Goal: Transaction & Acquisition: Purchase product/service

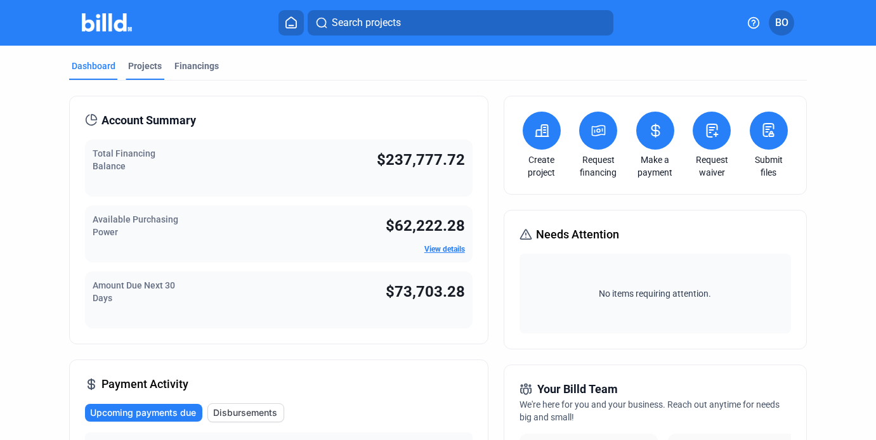
click at [143, 62] on div "Projects" at bounding box center [145, 66] width 34 height 13
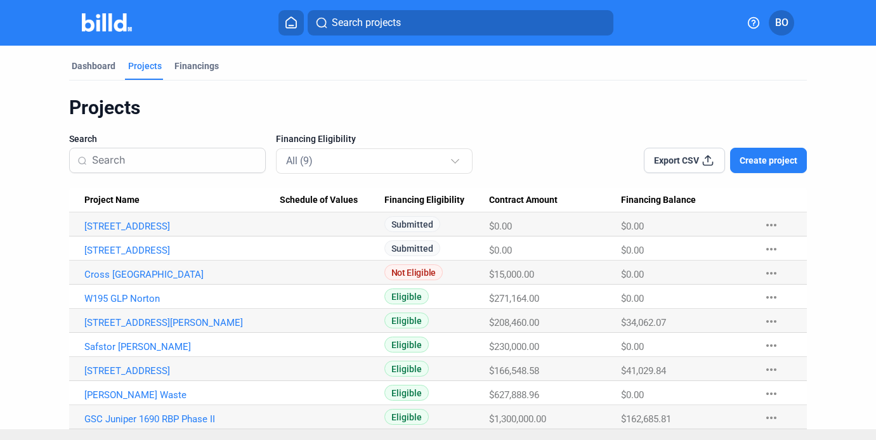
scroll to position [21, 0]
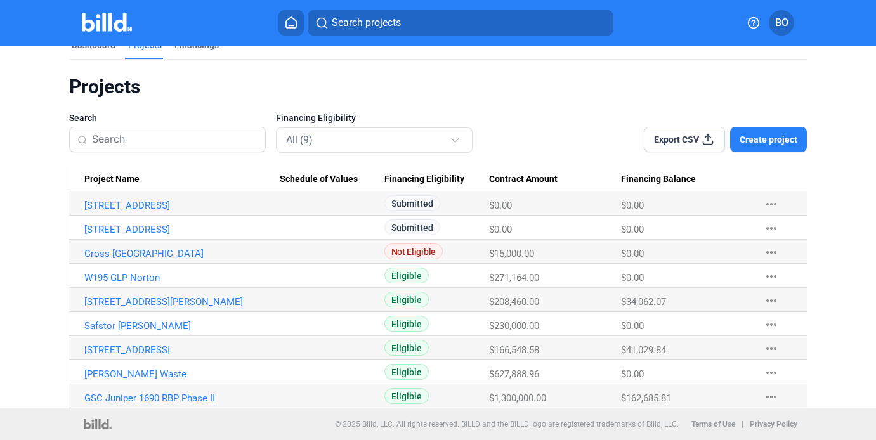
click at [131, 302] on link "[STREET_ADDRESS][PERSON_NAME]" at bounding box center [181, 301] width 195 height 11
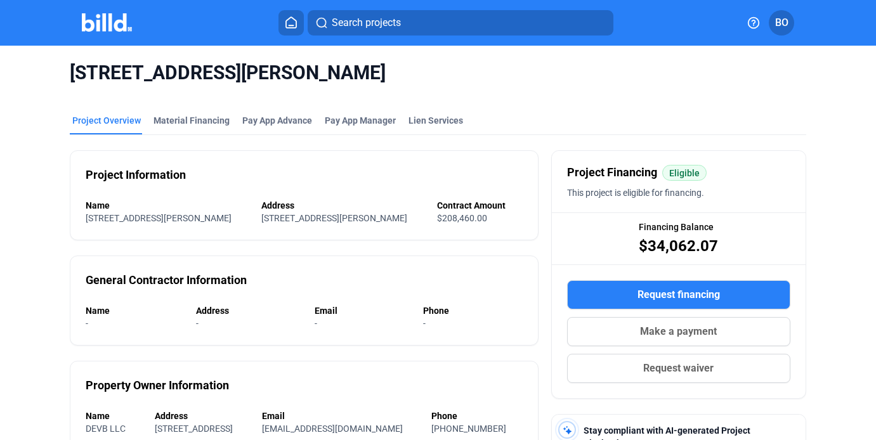
drag, startPoint x: 641, startPoint y: 245, endPoint x: 723, endPoint y: 245, distance: 82.4
click at [723, 245] on div "Financing Balance $34,062.07" at bounding box center [679, 238] width 254 height 51
copy span "34,062.07"
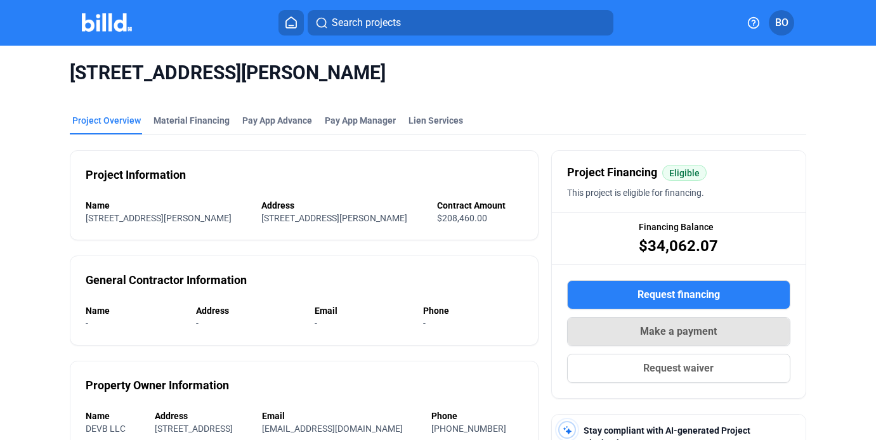
click at [690, 335] on span "Make a payment" at bounding box center [678, 331] width 77 height 15
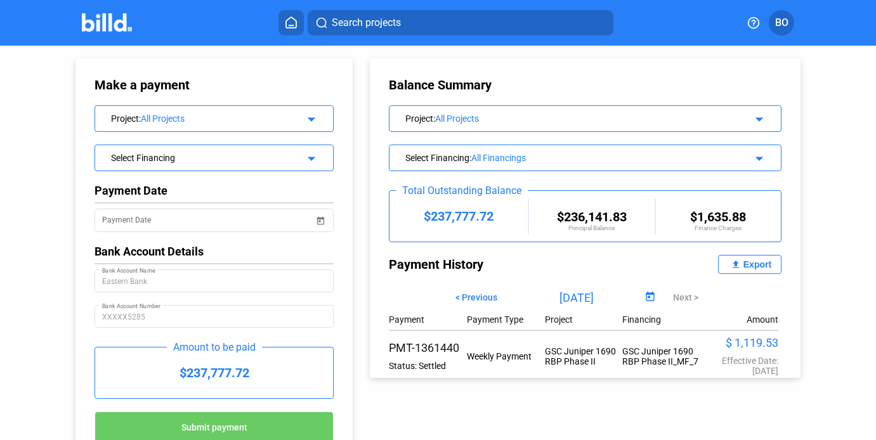
click at [311, 118] on mat-icon "arrow_drop_down" at bounding box center [309, 117] width 15 height 15
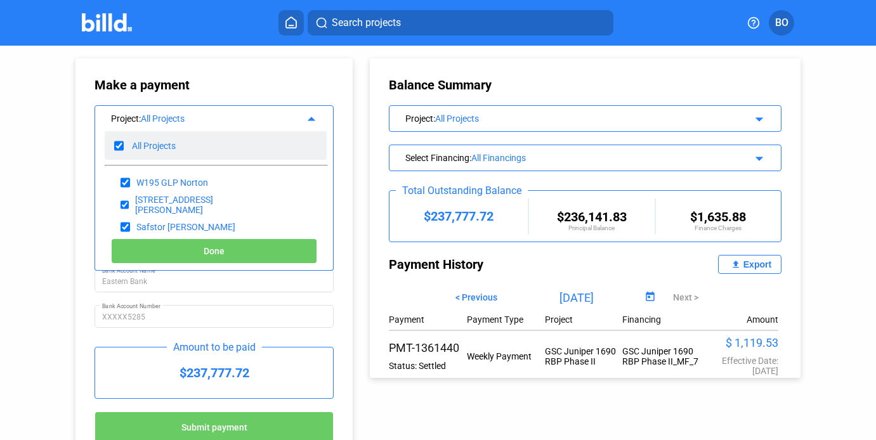
drag, startPoint x: 118, startPoint y: 148, endPoint x: 117, endPoint y: 155, distance: 6.4
click at [117, 148] on input "checkbox" at bounding box center [119, 145] width 10 height 19
checkbox input "false"
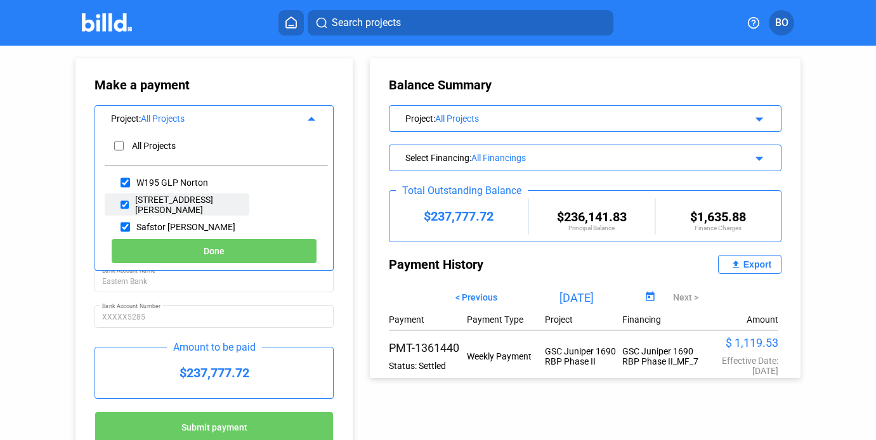
click at [125, 201] on input "checkbox" at bounding box center [124, 204] width 8 height 19
checkbox input "true"
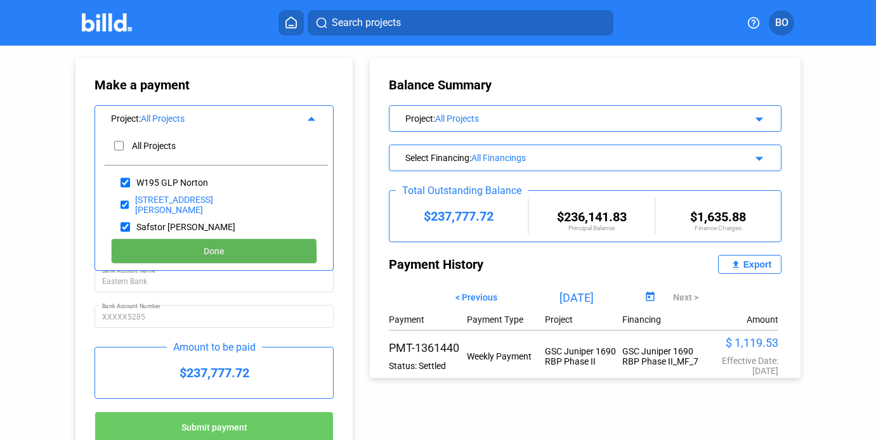
click at [209, 259] on button "Done" at bounding box center [214, 250] width 206 height 25
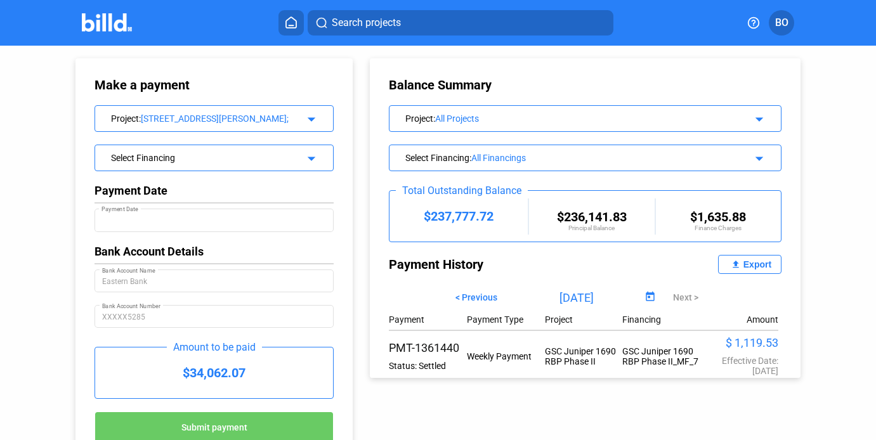
scroll to position [53, 0]
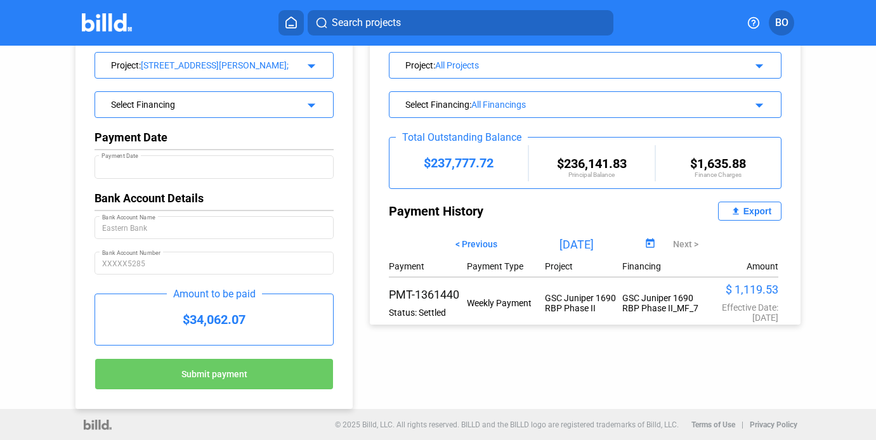
click at [319, 96] on div "Select Financing arrow_drop_down" at bounding box center [214, 103] width 238 height 22
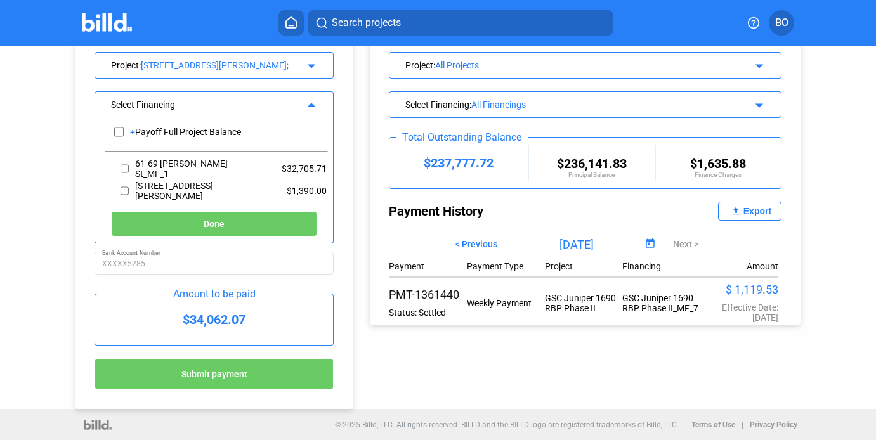
click at [320, 97] on div "Select Financing arrow_drop_up" at bounding box center [214, 103] width 238 height 22
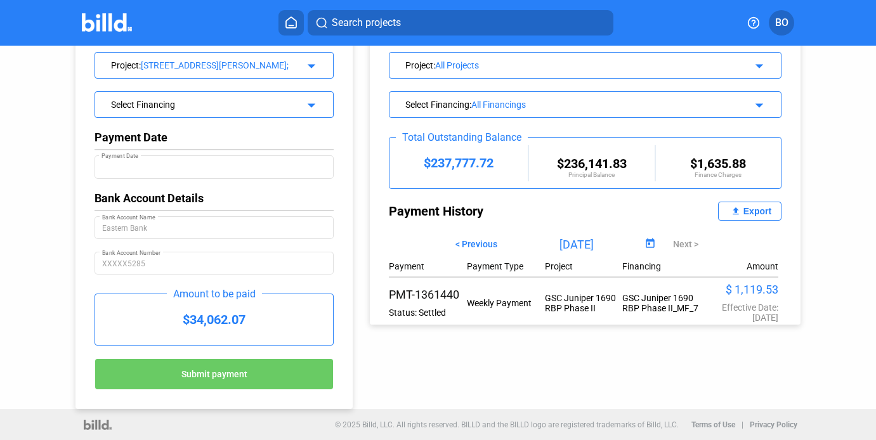
click at [320, 98] on div "Select Financing arrow_drop_down" at bounding box center [214, 103] width 238 height 22
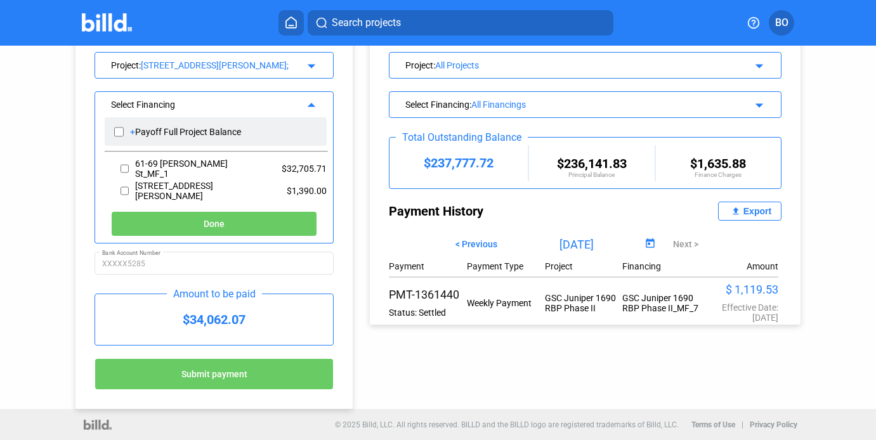
click at [199, 127] on div "Payoff Full Project Balance" at bounding box center [188, 132] width 106 height 10
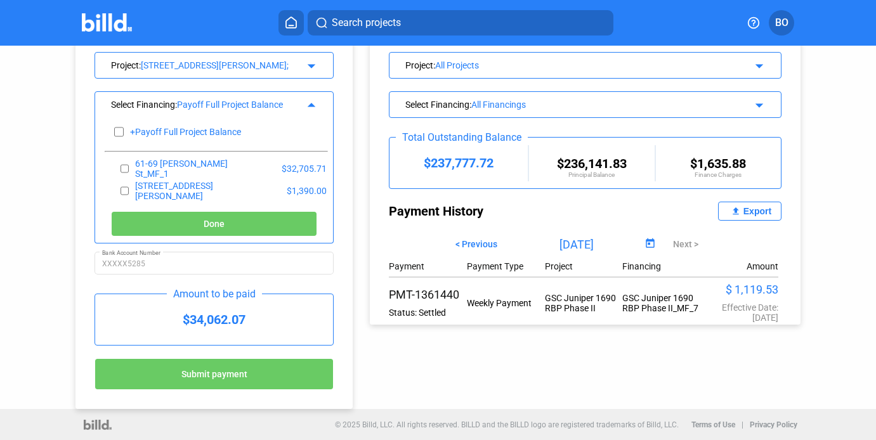
click at [316, 103] on div "Select Financing : Payoff Full Project Balance arrow_drop_up" at bounding box center [214, 103] width 238 height 22
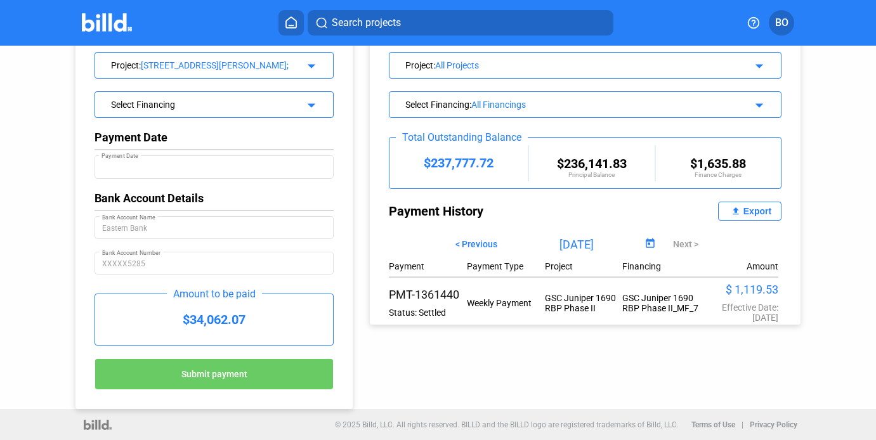
click at [235, 367] on button "Submit payment" at bounding box center [213, 374] width 239 height 32
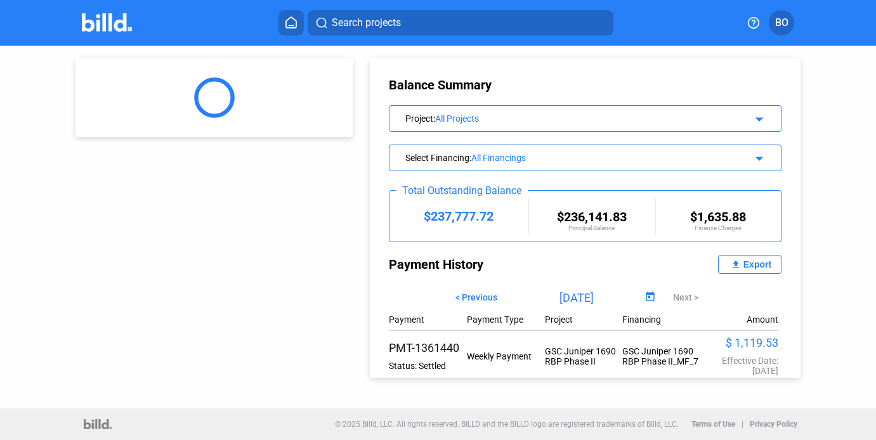
scroll to position [0, 0]
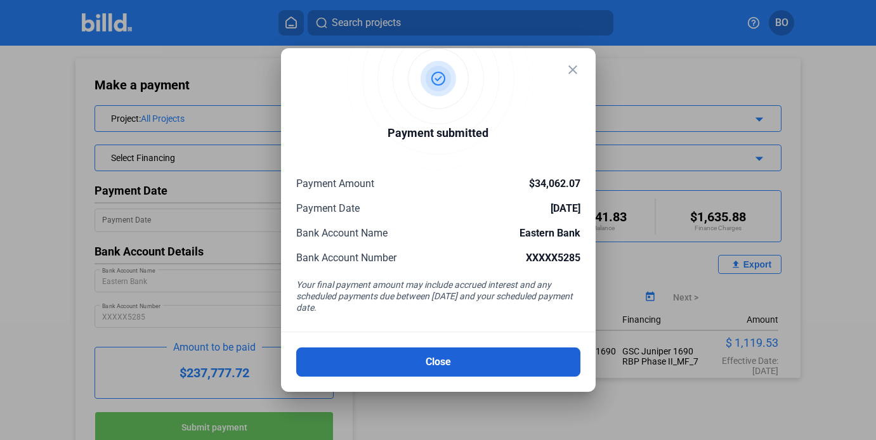
click at [436, 369] on button "Close" at bounding box center [438, 361] width 284 height 29
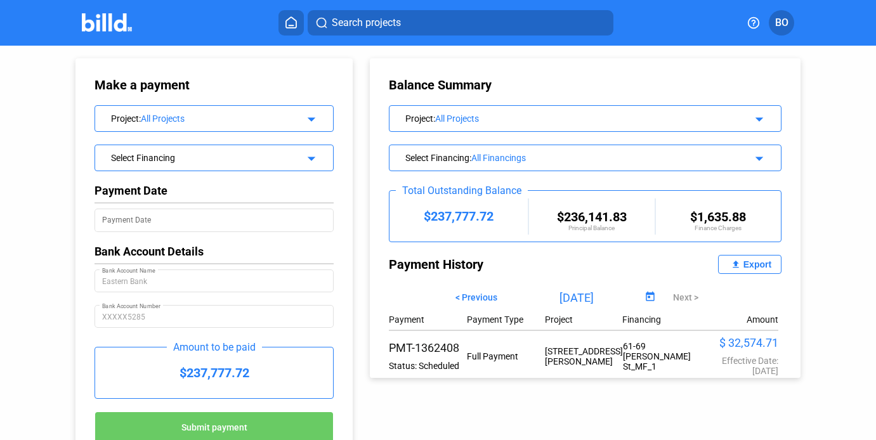
click at [310, 119] on mat-icon "arrow_drop_down" at bounding box center [309, 117] width 15 height 15
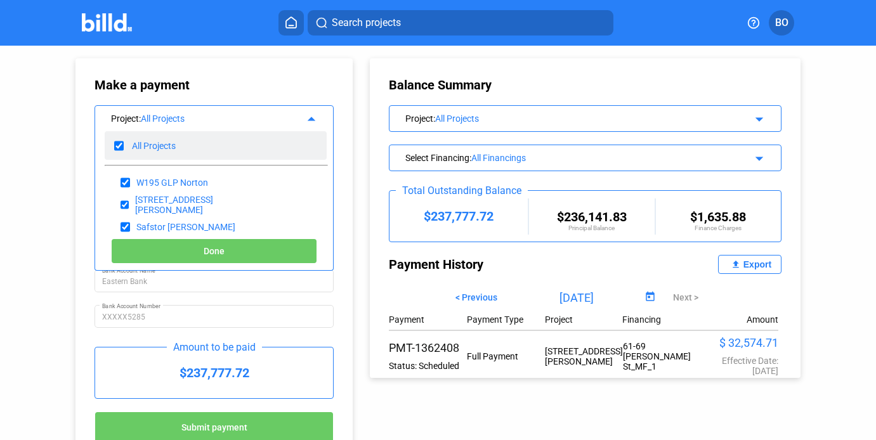
click at [173, 146] on div "All Projects" at bounding box center [154, 146] width 44 height 10
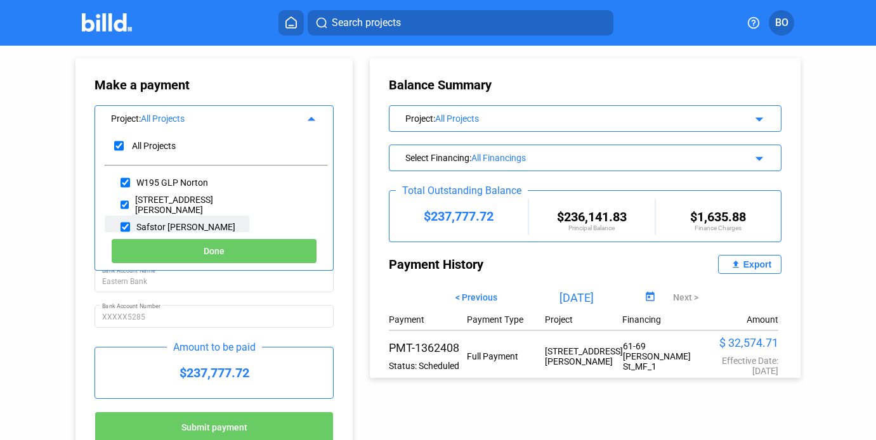
click at [148, 230] on div "Safstor [PERSON_NAME]" at bounding box center [185, 227] width 99 height 10
click at [122, 227] on input "checkbox" at bounding box center [125, 226] width 10 height 19
checkbox input "true"
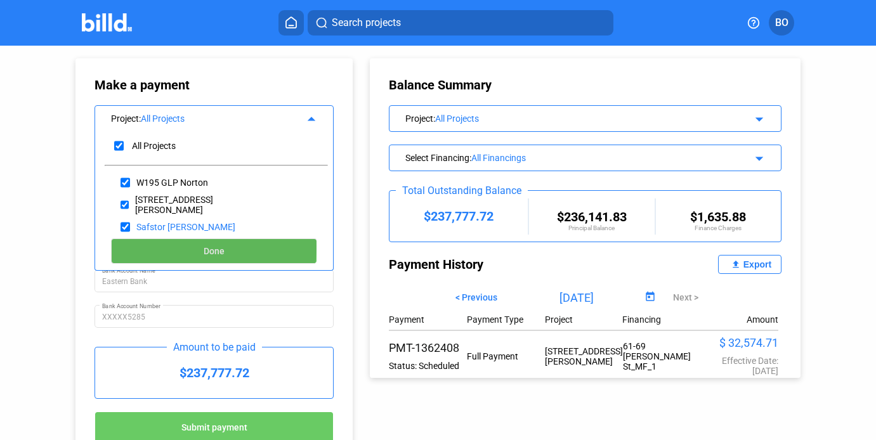
click at [192, 246] on button "Done" at bounding box center [214, 250] width 206 height 25
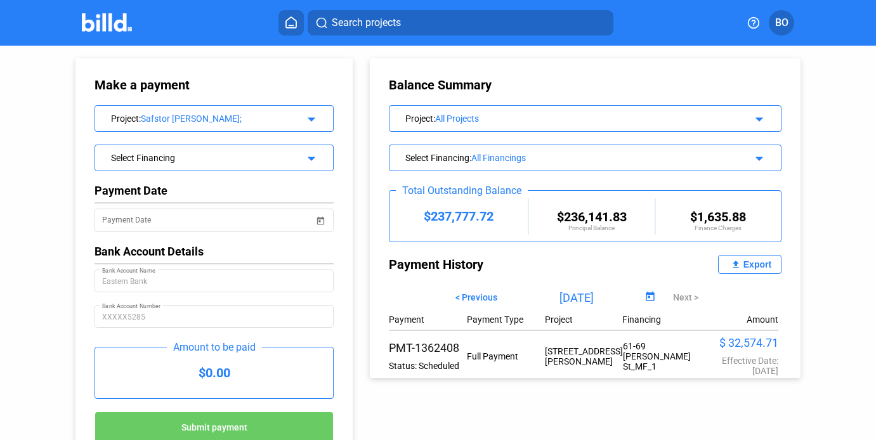
click at [309, 162] on mat-icon "arrow_drop_down" at bounding box center [309, 156] width 15 height 15
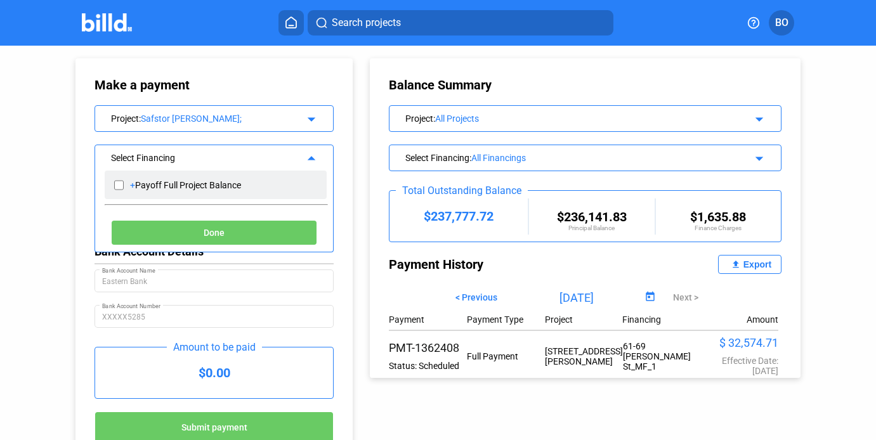
click at [243, 195] on div "+ Payoff Full Project Balance" at bounding box center [216, 185] width 222 height 29
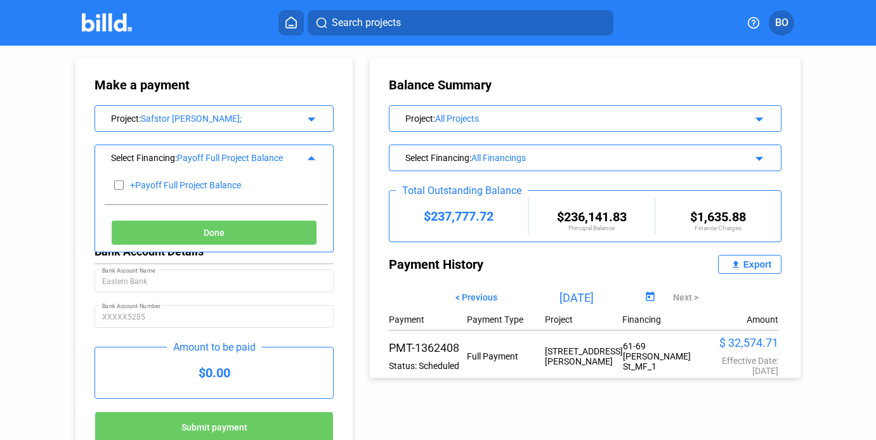
click at [312, 155] on mat-icon "arrow_drop_up" at bounding box center [309, 156] width 15 height 15
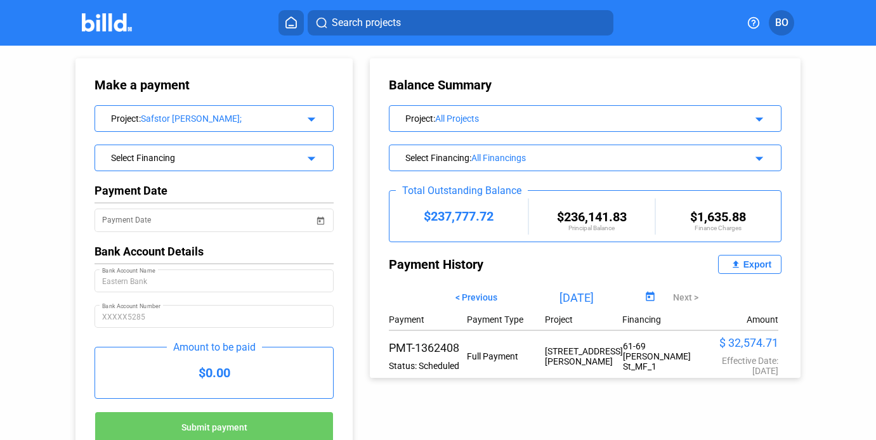
click at [108, 26] on img at bounding box center [107, 22] width 50 height 18
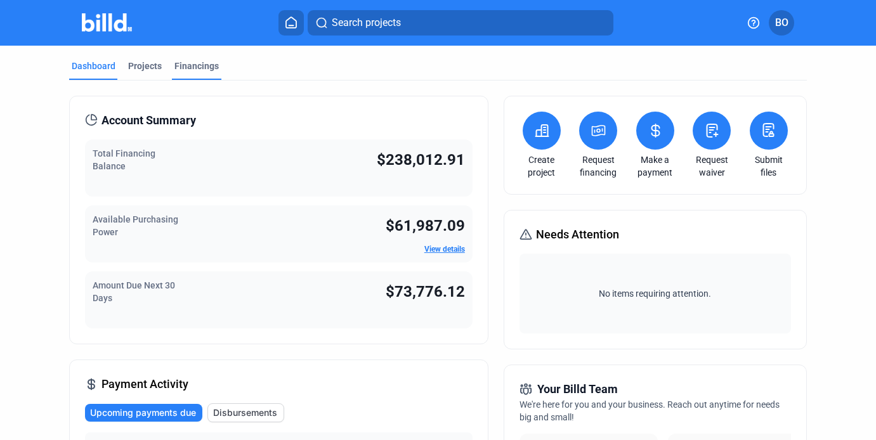
click at [195, 71] on div "Financings" at bounding box center [196, 66] width 44 height 13
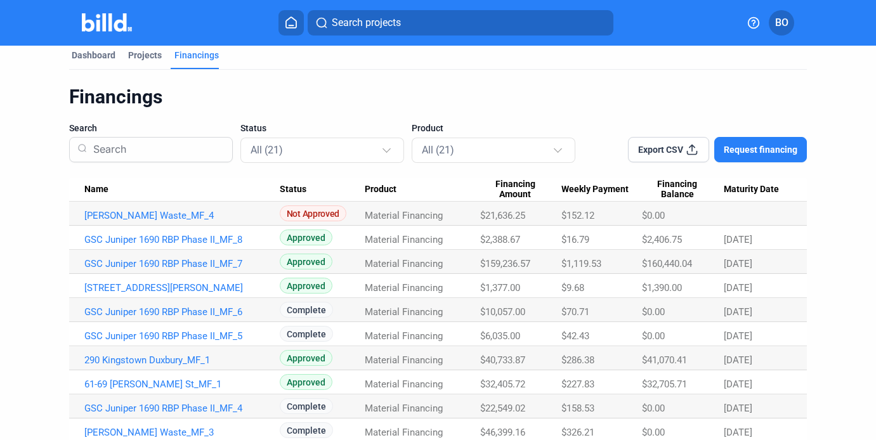
scroll to position [9, 0]
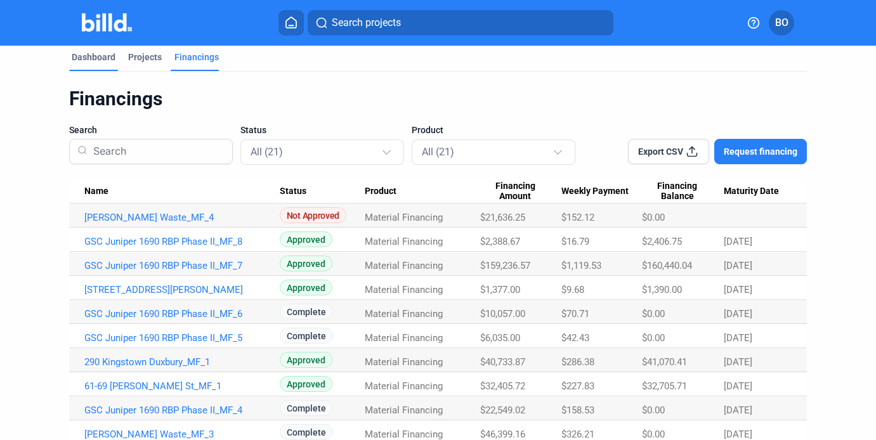
click at [101, 55] on div "Dashboard" at bounding box center [94, 57] width 44 height 13
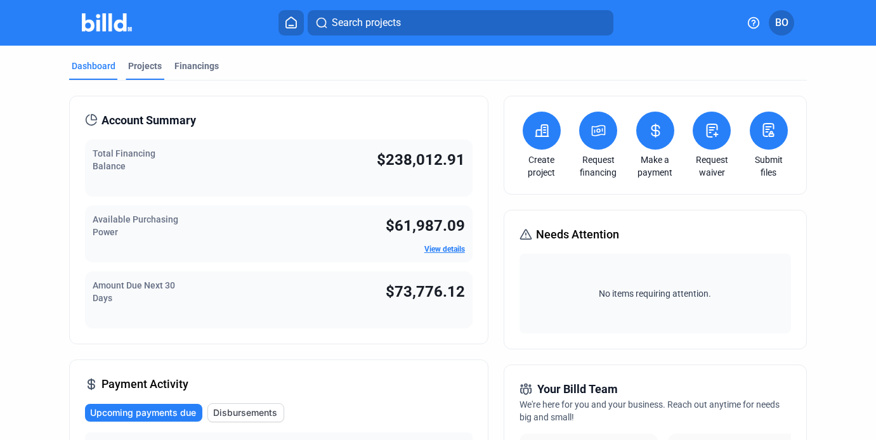
click at [150, 65] on div "Projects" at bounding box center [145, 66] width 34 height 13
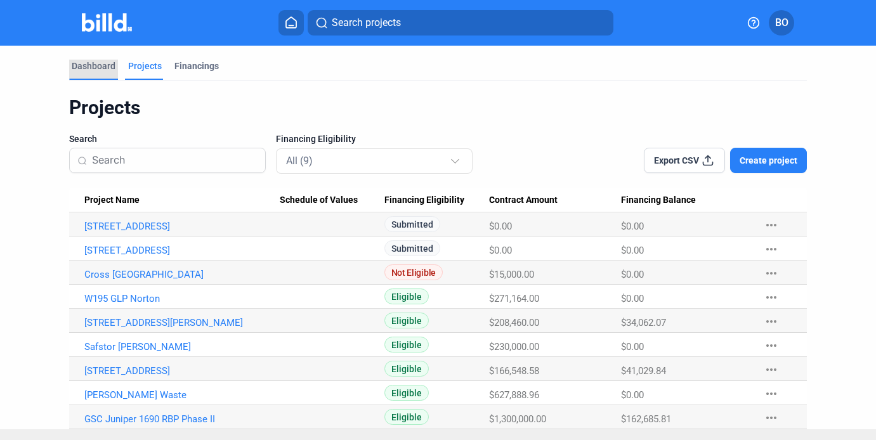
click at [107, 60] on div "Dashboard" at bounding box center [94, 66] width 44 height 13
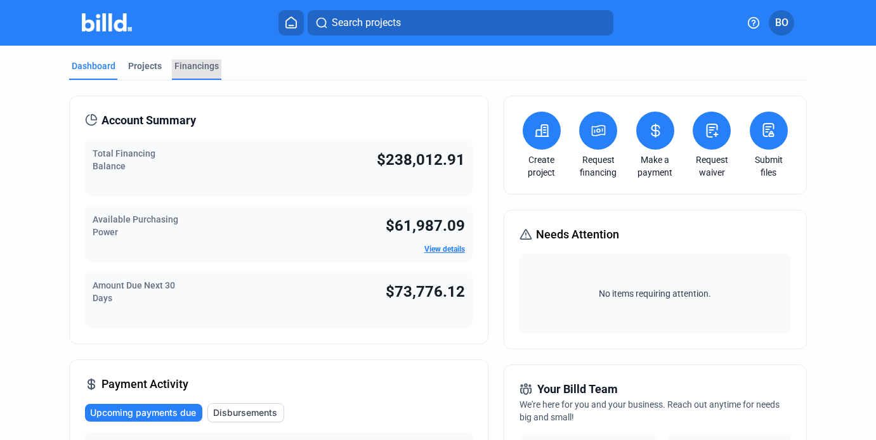
click at [183, 65] on div "Financings" at bounding box center [196, 66] width 44 height 13
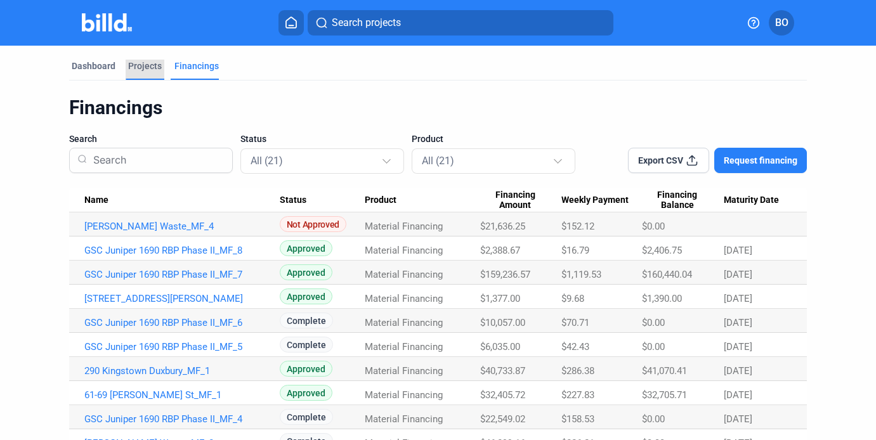
click at [160, 69] on div "Projects" at bounding box center [145, 70] width 39 height 20
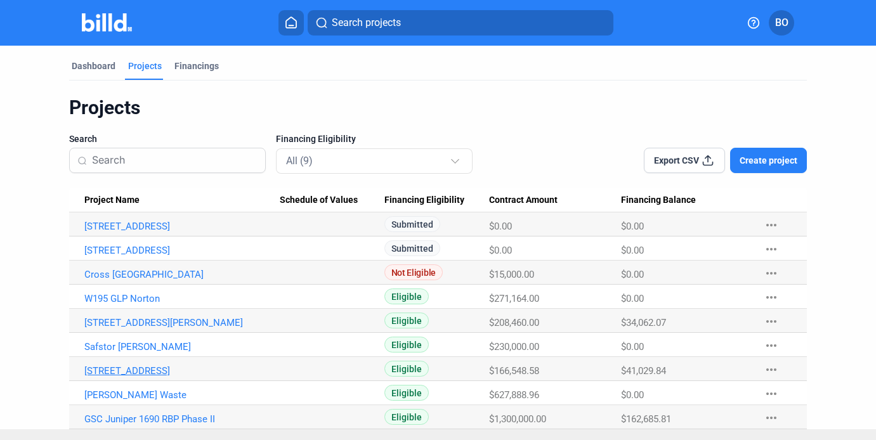
click at [141, 368] on link "[STREET_ADDRESS]" at bounding box center [181, 370] width 195 height 11
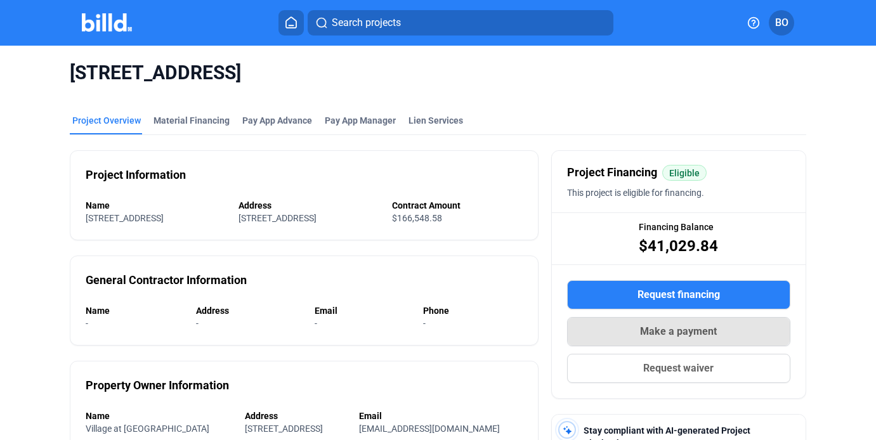
click at [654, 327] on span "Make a payment" at bounding box center [678, 331] width 77 height 15
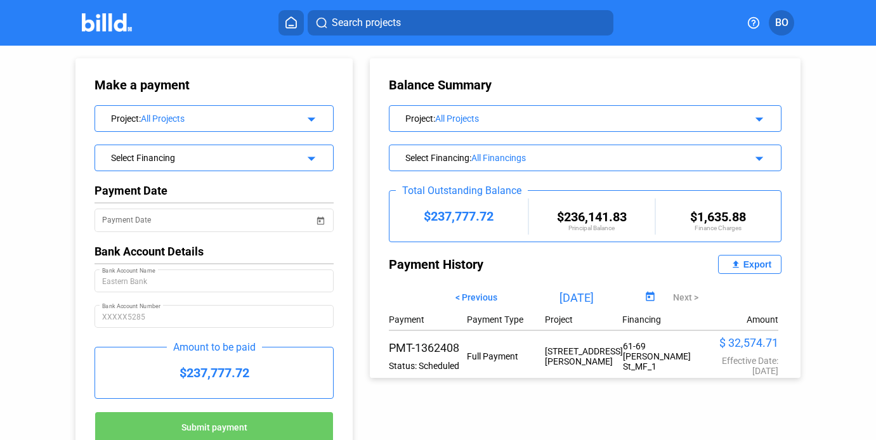
click at [308, 120] on mat-icon "arrow_drop_down" at bounding box center [309, 117] width 15 height 15
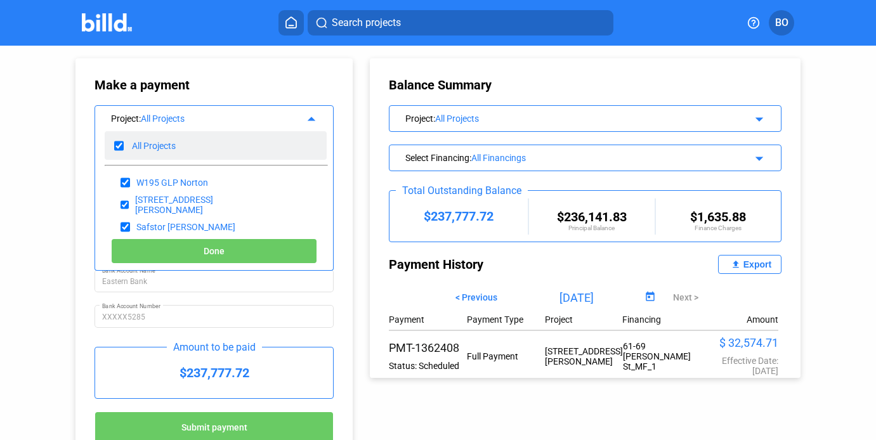
click at [120, 147] on input "checkbox" at bounding box center [119, 145] width 10 height 19
checkbox input "false"
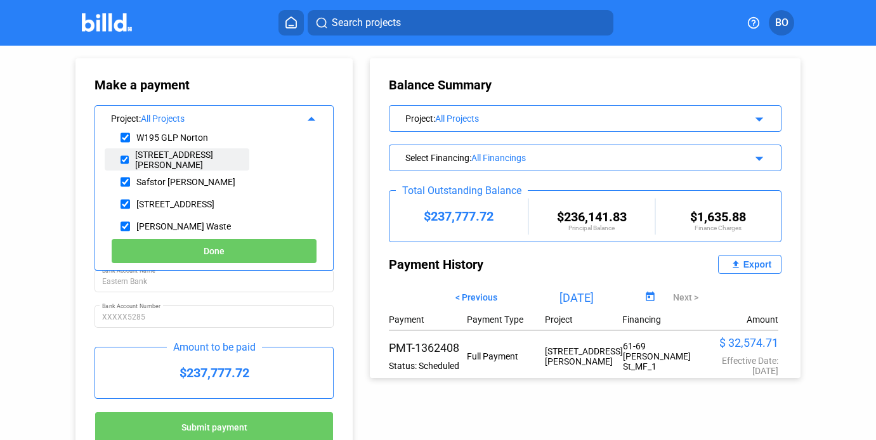
scroll to position [75, 0]
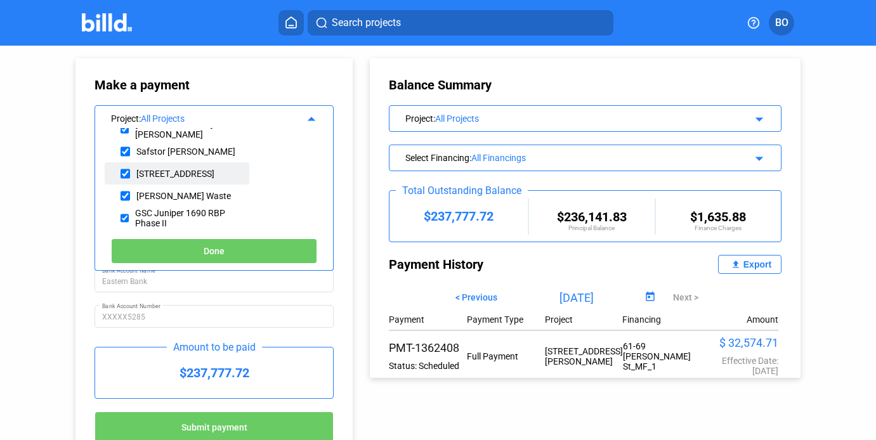
click at [127, 172] on input "checkbox" at bounding box center [125, 173] width 10 height 19
checkbox input "true"
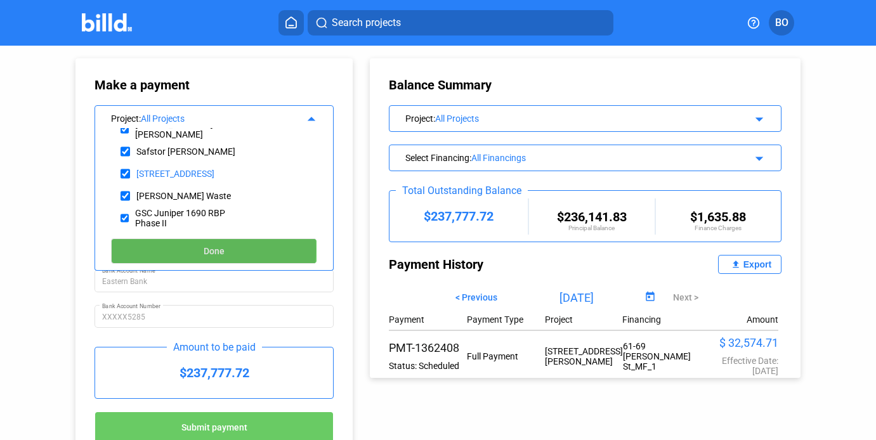
click at [179, 249] on button "Done" at bounding box center [214, 250] width 206 height 25
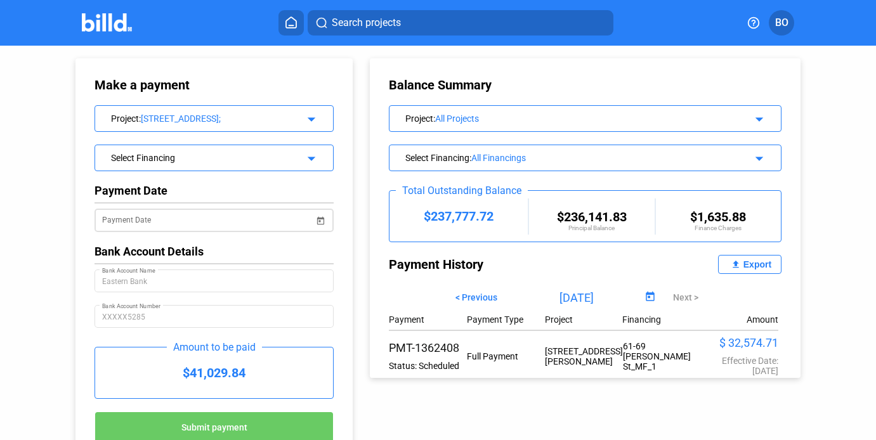
click at [192, 230] on div "Payment Date" at bounding box center [208, 219] width 212 height 26
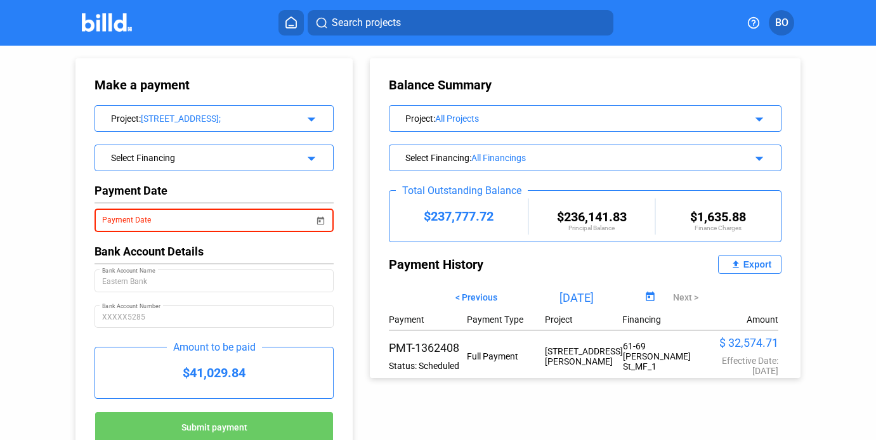
click at [321, 215] on span "Open calendar" at bounding box center [320, 213] width 30 height 30
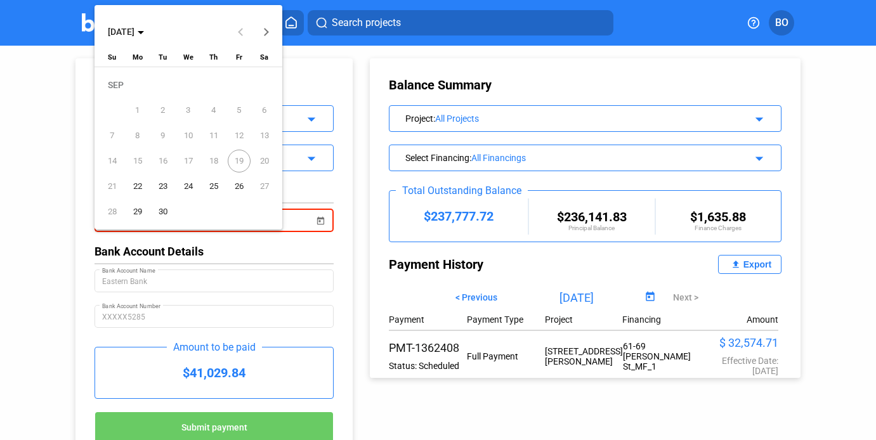
click at [133, 184] on span "22" at bounding box center [137, 186] width 23 height 23
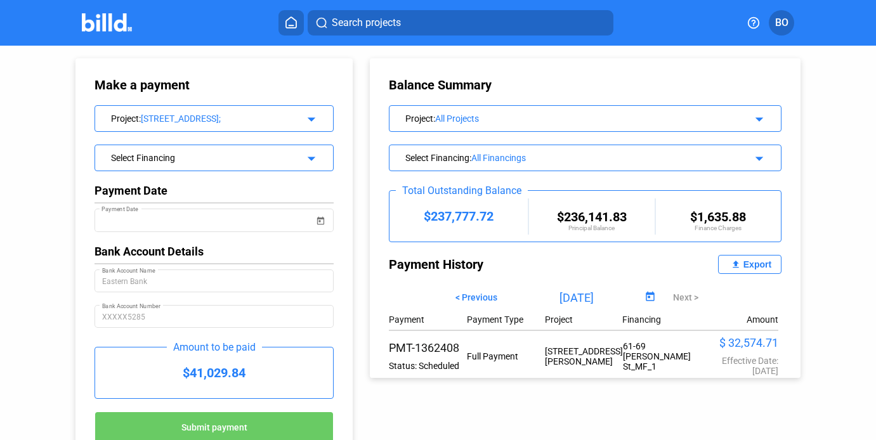
scroll to position [53, 0]
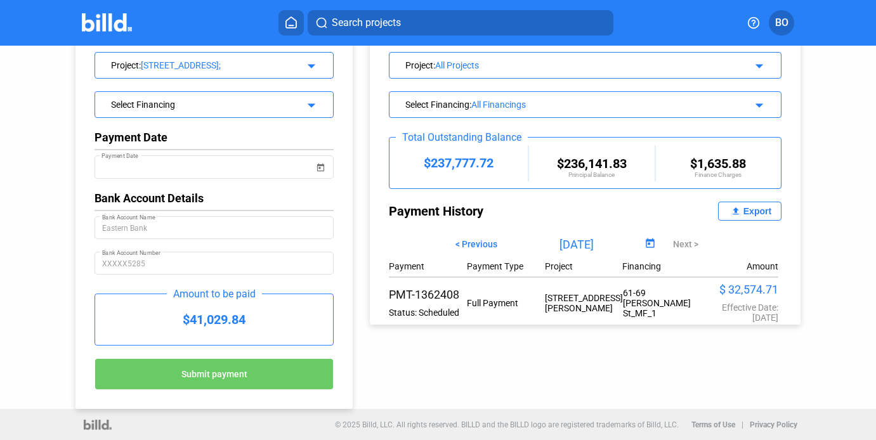
drag, startPoint x: 192, startPoint y: 374, endPoint x: 263, endPoint y: 294, distance: 106.5
click at [263, 294] on div "Make a payment Project : [STREET_ADDRESS]; arrow_drop_down Select Financing arr…" at bounding box center [213, 207] width 239 height 366
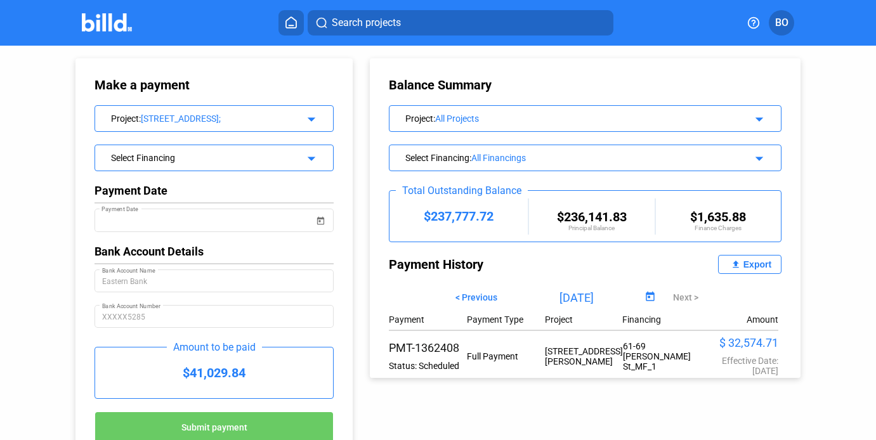
scroll to position [1, 0]
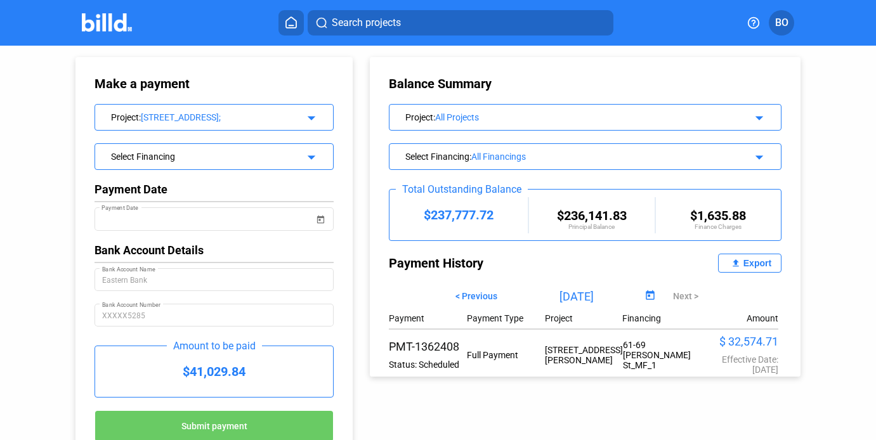
click at [311, 154] on mat-icon "arrow_drop_down" at bounding box center [309, 155] width 15 height 15
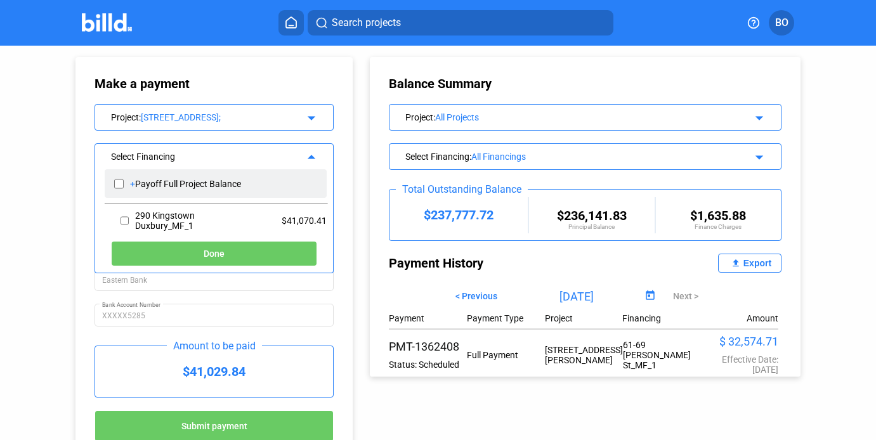
click at [245, 185] on div "+ Payoff Full Project Balance" at bounding box center [216, 183] width 222 height 29
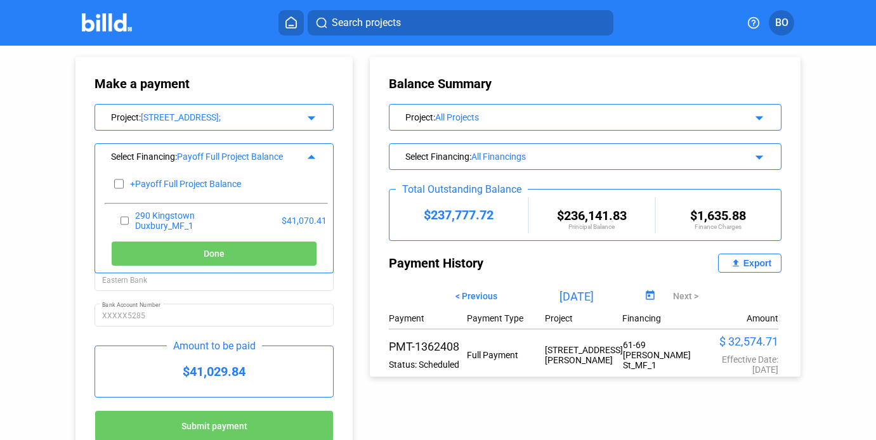
click at [251, 250] on button "Done" at bounding box center [214, 253] width 206 height 25
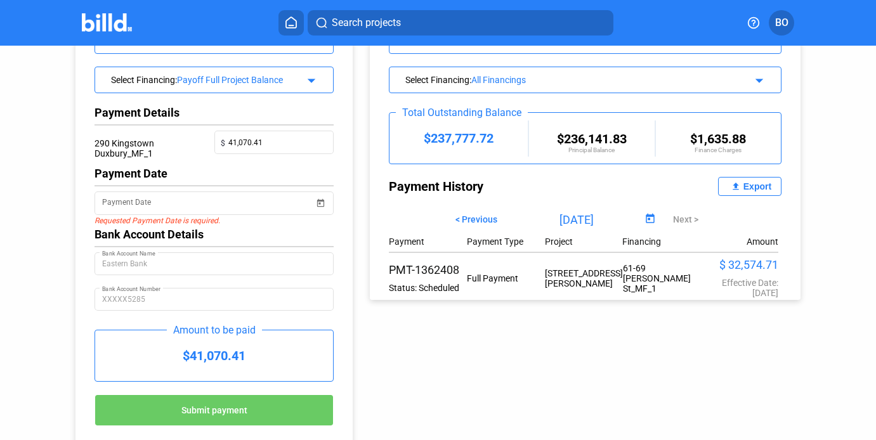
scroll to position [82, 0]
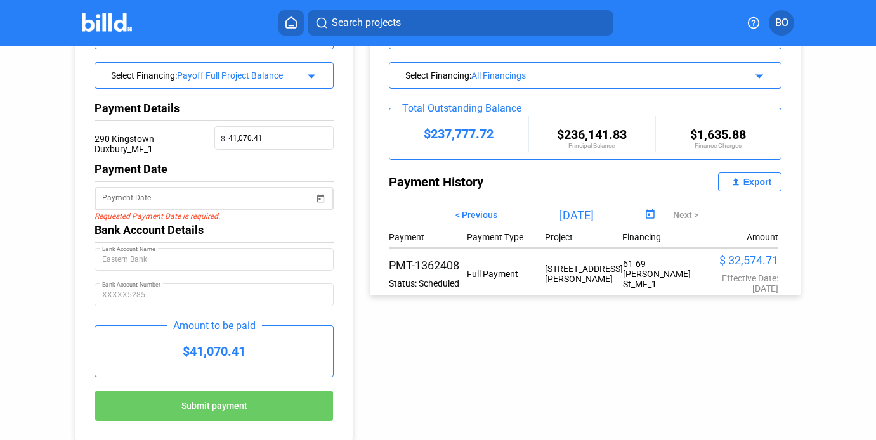
click at [320, 195] on span "Open calendar" at bounding box center [320, 191] width 30 height 30
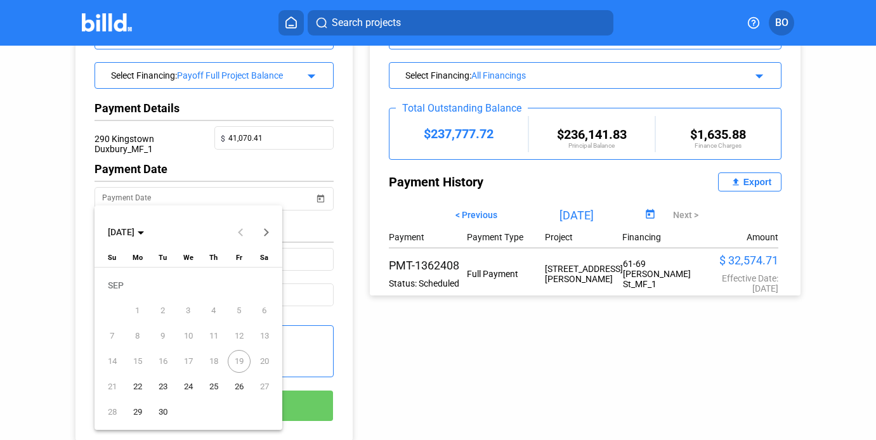
click at [139, 380] on span "22" at bounding box center [137, 386] width 23 height 23
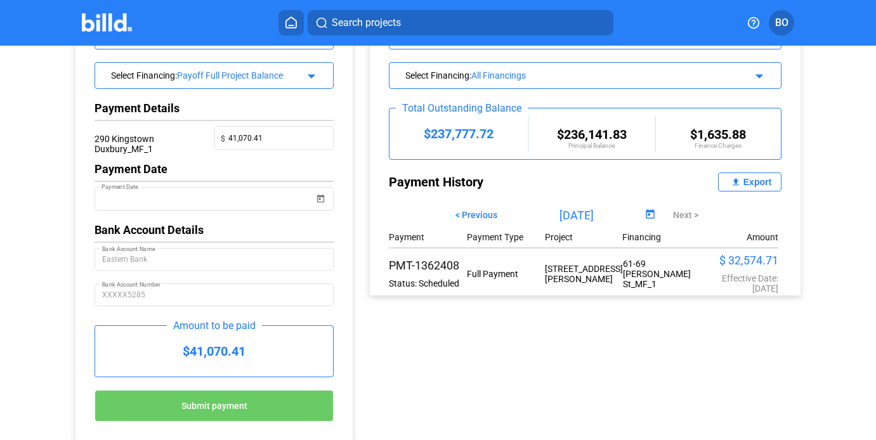
scroll to position [114, 0]
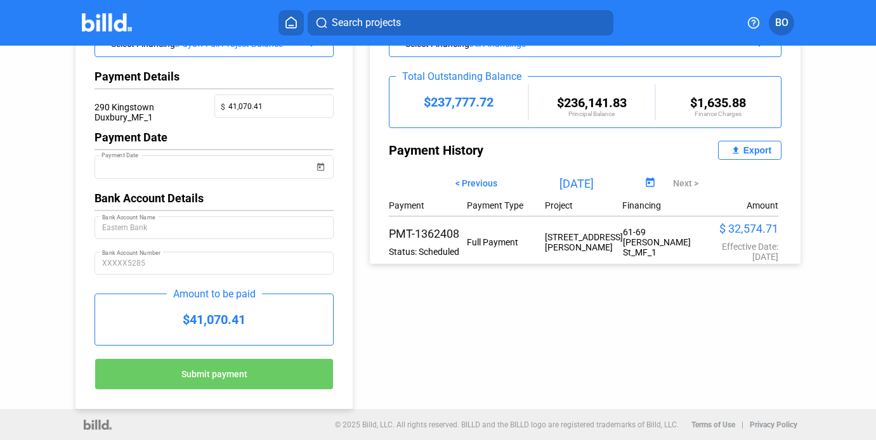
click at [219, 377] on span "Submit payment" at bounding box center [214, 374] width 66 height 10
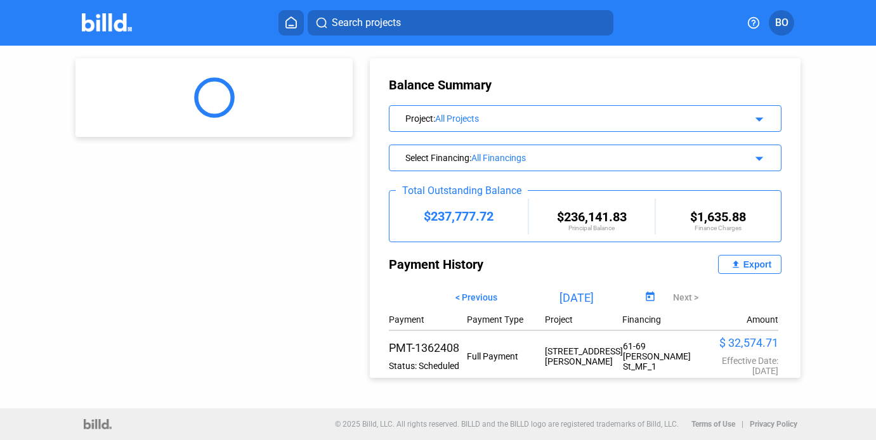
scroll to position [0, 0]
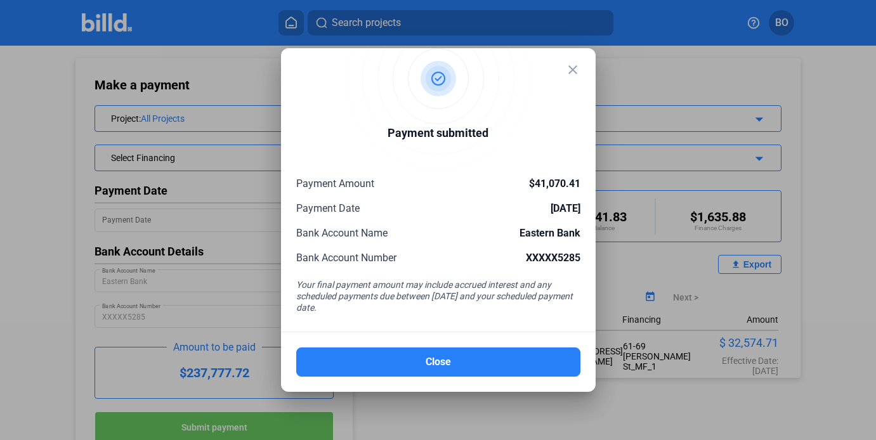
click at [573, 69] on mat-icon "close" at bounding box center [572, 69] width 15 height 15
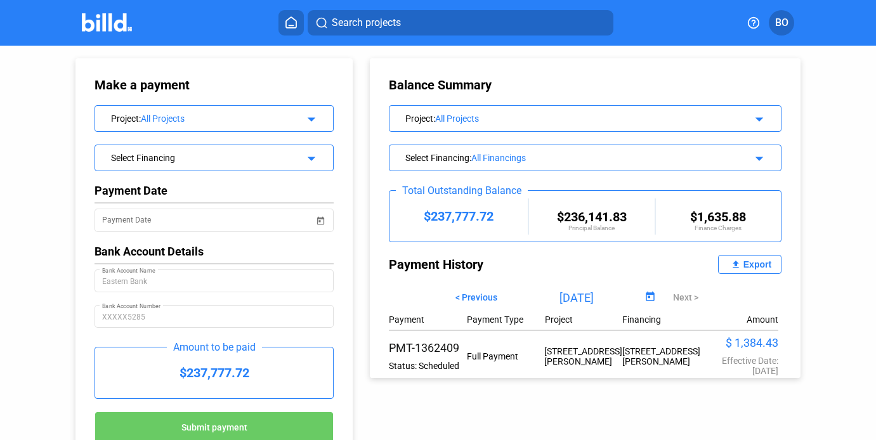
click at [105, 32] on div at bounding box center [120, 23] width 77 height 20
